Goal: Find specific page/section: Find specific page/section

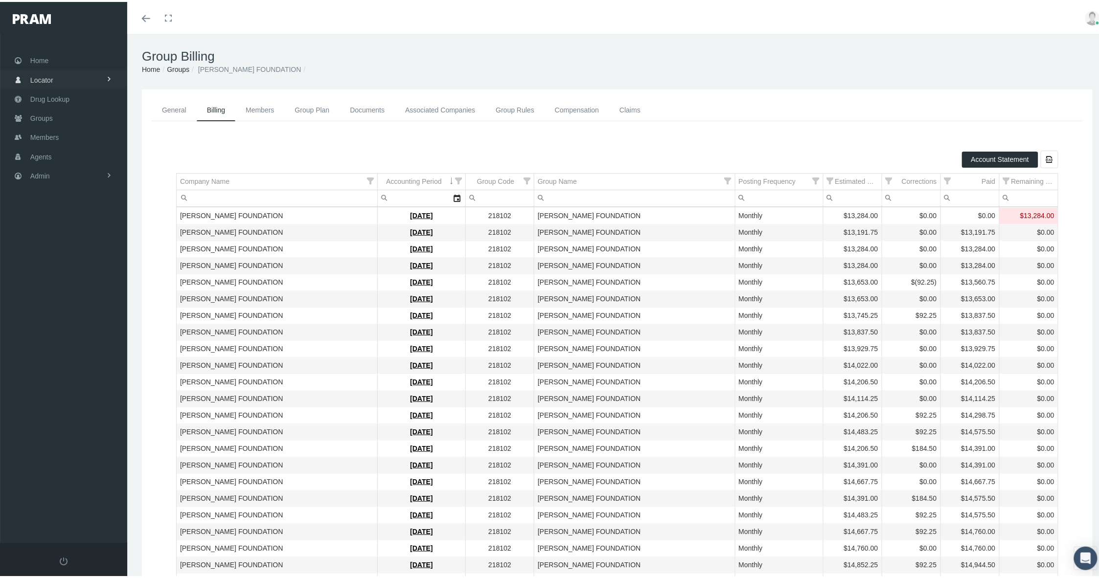
click at [46, 59] on span "Home" at bounding box center [39, 58] width 18 height 19
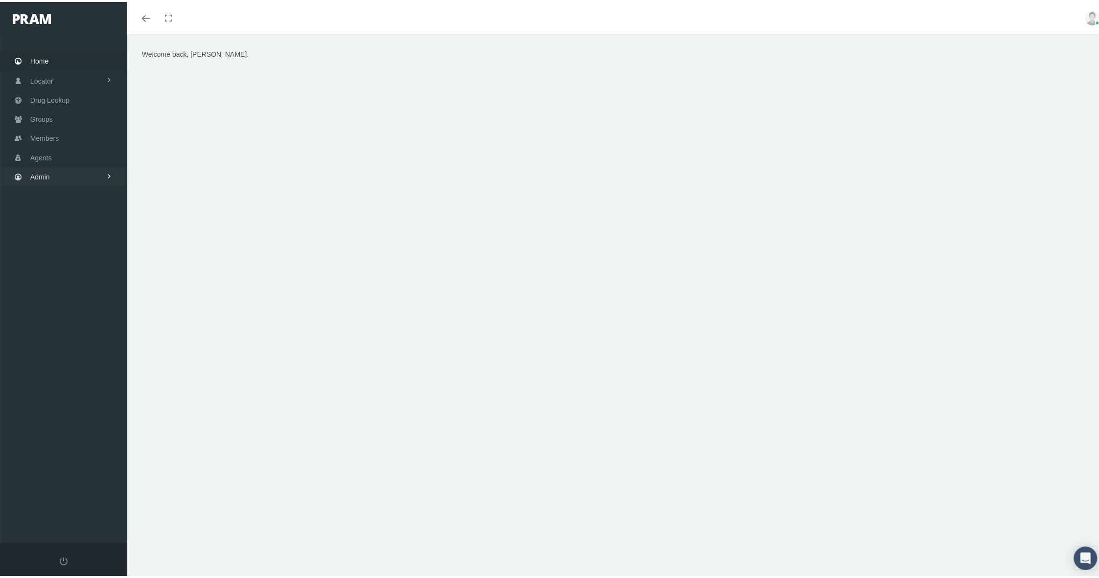
click at [103, 170] on link "Admin" at bounding box center [63, 174] width 127 height 19
click at [79, 264] on link "LF Groups" at bounding box center [63, 268] width 127 height 17
click at [71, 290] on span "LF Groups Accounting" at bounding box center [72, 289] width 68 height 17
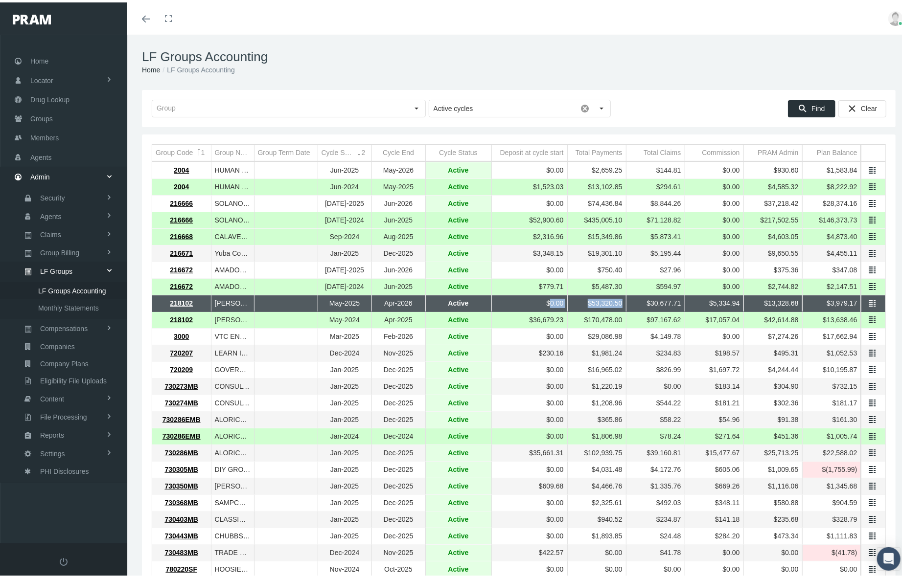
drag, startPoint x: 610, startPoint y: 302, endPoint x: 512, endPoint y: 301, distance: 98.4
click at [512, 301] on tr "218102 MARAVILLA FOUNDATION May-2025 Apr-2026 Active $0.00 $53,320.50 $30,677.7…" at bounding box center [518, 301] width 733 height 17
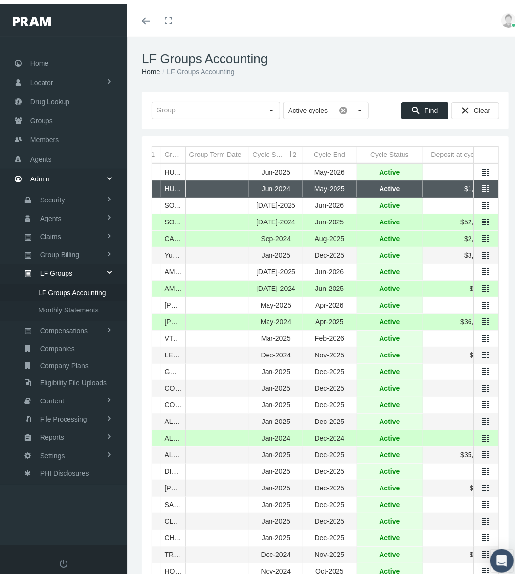
scroll to position [0, 124]
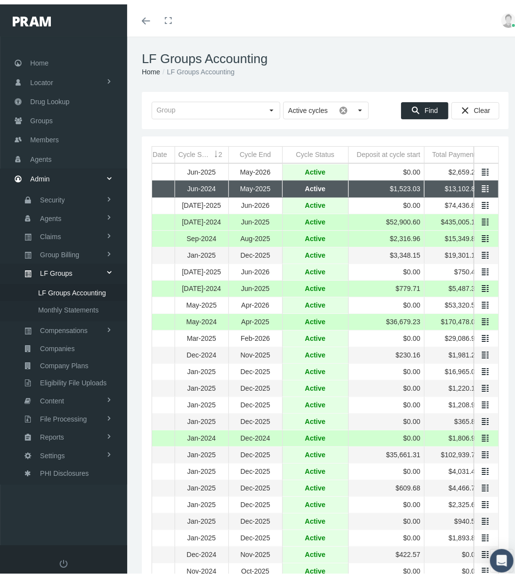
drag, startPoint x: 373, startPoint y: 182, endPoint x: 231, endPoint y: 182, distance: 142.4
click at [231, 182] on body "Toggle Fullscreen Toggle navigation Toggle menubar Toggle fullscreen Profile Lo…" at bounding box center [262, 289] width 524 height 578
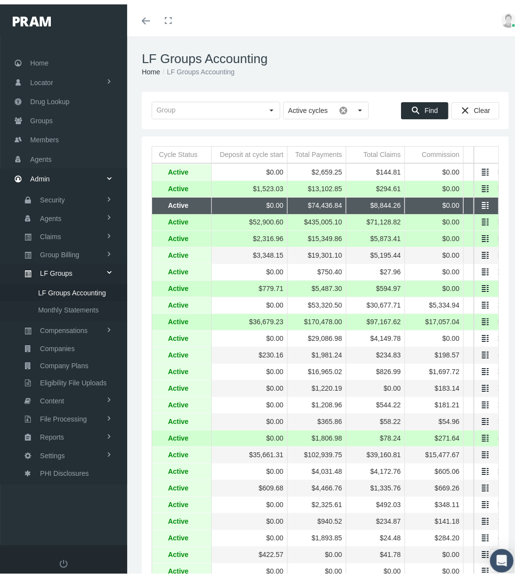
scroll to position [0, 322]
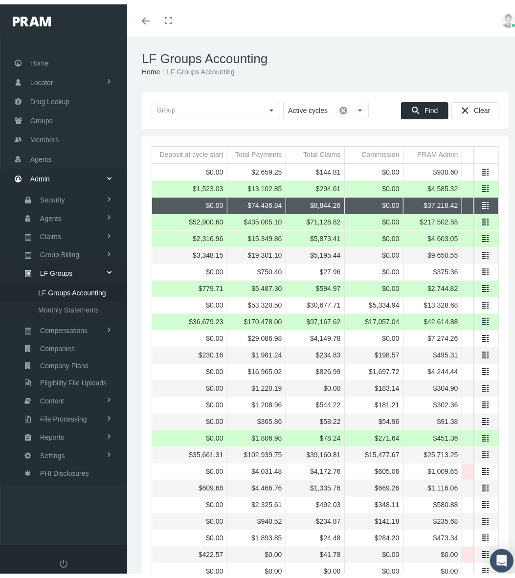
drag, startPoint x: 411, startPoint y: 199, endPoint x: 213, endPoint y: 197, distance: 198.2
click at [209, 197] on body "Toggle Fullscreen Toggle navigation Toggle menubar Toggle fullscreen Profile Lo…" at bounding box center [262, 289] width 524 height 578
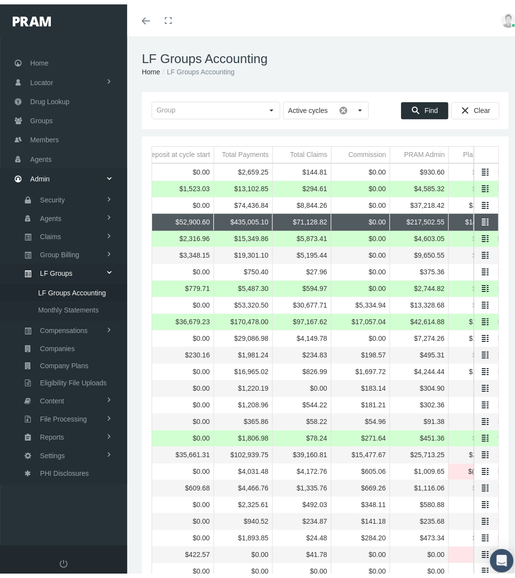
scroll to position [0, 376]
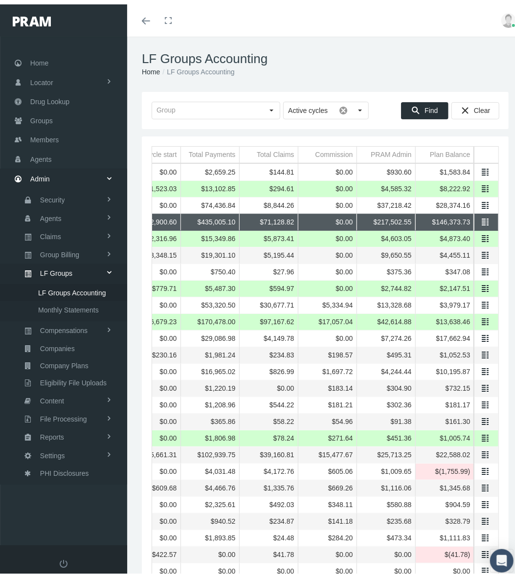
drag, startPoint x: 427, startPoint y: 218, endPoint x: 260, endPoint y: 215, distance: 166.9
click at [246, 215] on body "Toggle Fullscreen Toggle navigation Toggle menubar Toggle fullscreen Profile Lo…" at bounding box center [262, 289] width 524 height 578
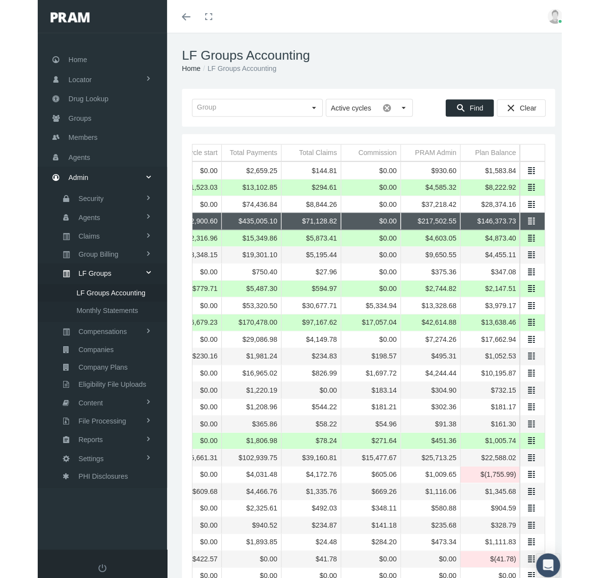
scroll to position [0, 293]
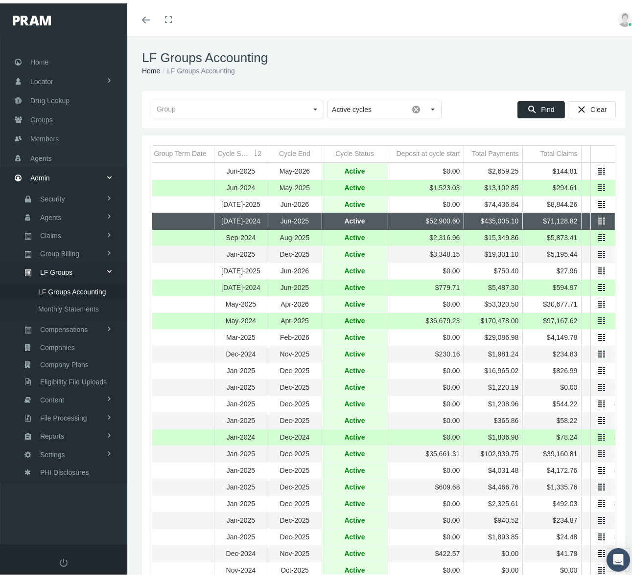
drag, startPoint x: 343, startPoint y: 215, endPoint x: 519, endPoint y: 219, distance: 176.7
click at [522, 219] on body "Toggle Fullscreen Toggle navigation Toggle menubar Toggle fullscreen Profile Lo…" at bounding box center [320, 289] width 640 height 578
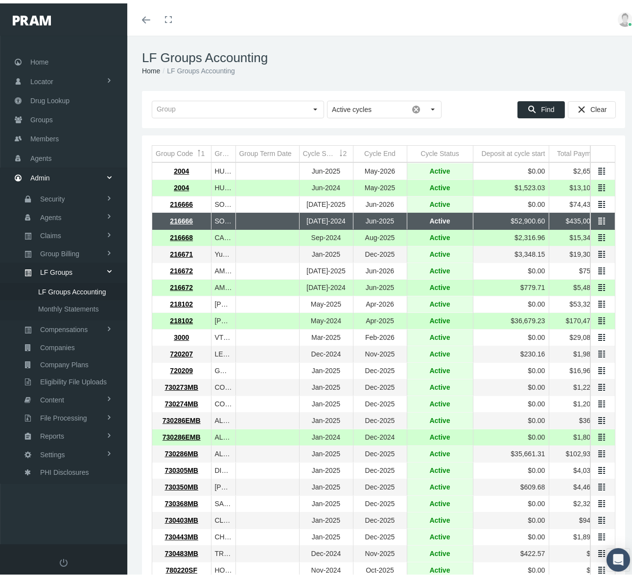
drag, startPoint x: 270, startPoint y: 216, endPoint x: 437, endPoint y: 223, distance: 166.5
click at [437, 223] on body "Toggle Fullscreen Toggle navigation Toggle menubar Toggle fullscreen Profile Lo…" at bounding box center [320, 289] width 640 height 578
click at [58, 302] on span "Monthly Statements" at bounding box center [68, 306] width 61 height 17
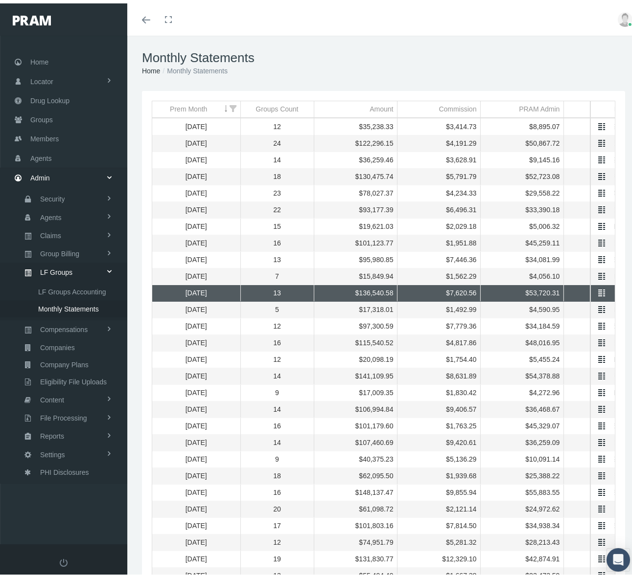
drag, startPoint x: 453, startPoint y: 288, endPoint x: 573, endPoint y: 310, distance: 122.4
click at [573, 310] on body "Toggle Fullscreen Toggle navigation Toggle menubar Toggle fullscreen Profile Lo…" at bounding box center [320, 289] width 640 height 578
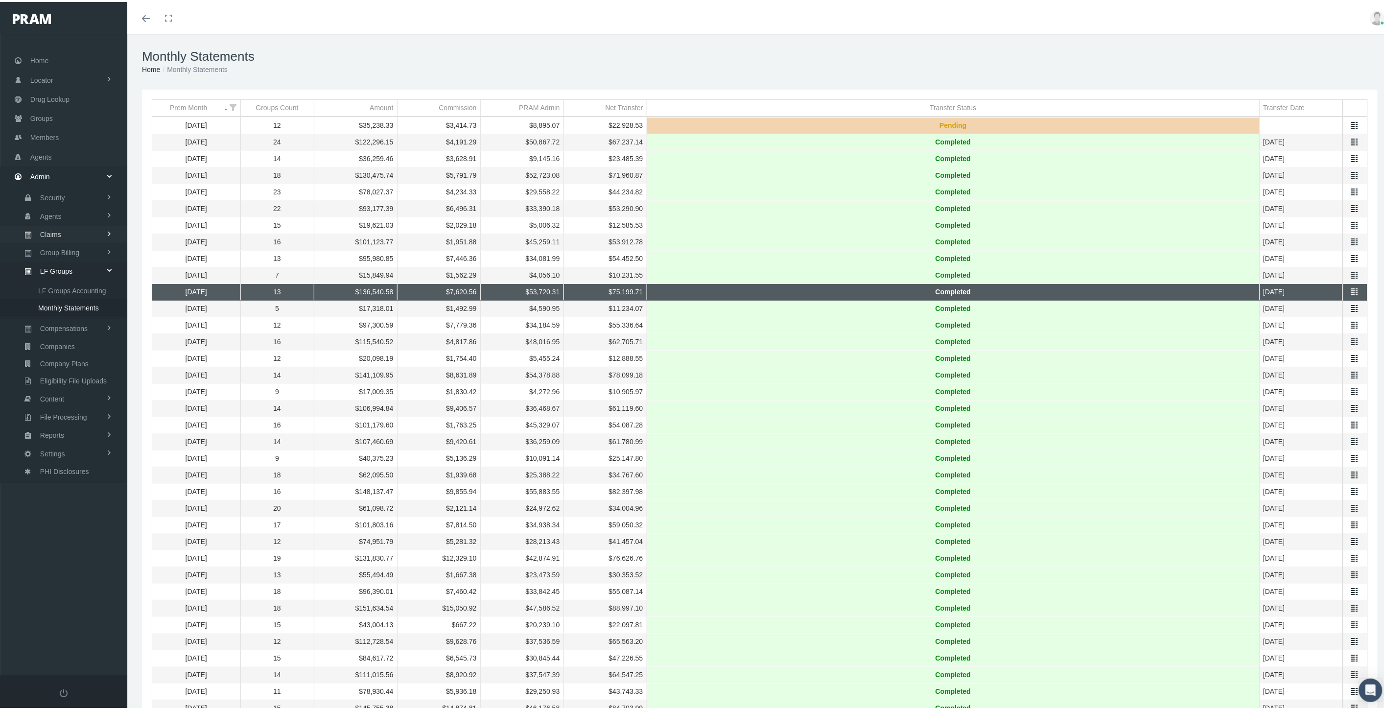
click at [87, 225] on link "Claims" at bounding box center [63, 232] width 127 height 17
click at [76, 318] on link "All Claims" at bounding box center [63, 320] width 127 height 17
